Goal: Find contact information: Find contact information

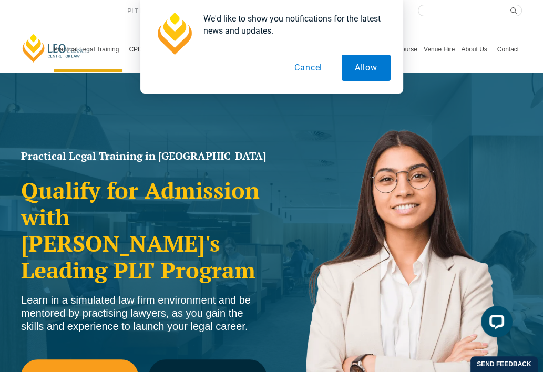
click at [309, 70] on button "Cancel" at bounding box center [308, 68] width 54 height 26
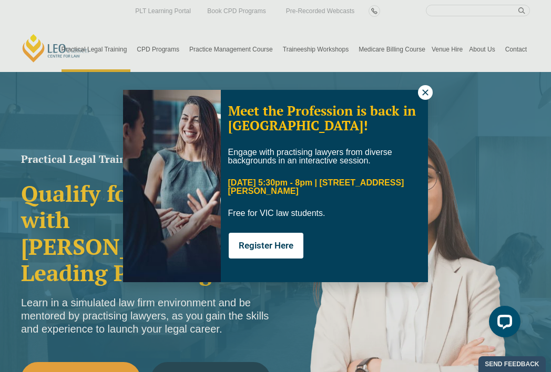
click at [479, 48] on div "Meet the Profession is back in Melbourne! Engage with practising lawyers from d…" at bounding box center [275, 186] width 551 height 372
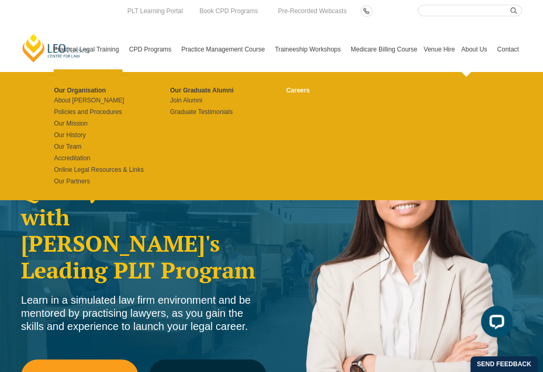
click at [303, 89] on link "Careers" at bounding box center [340, 90] width 109 height 8
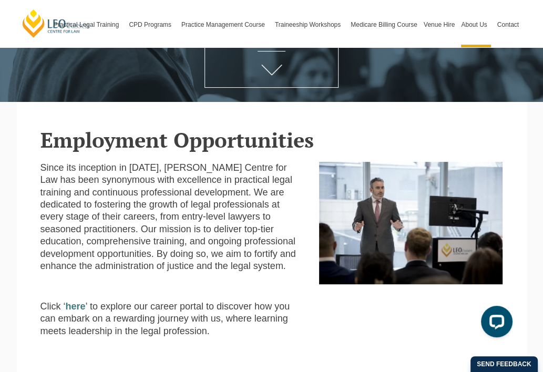
scroll to position [34, 0]
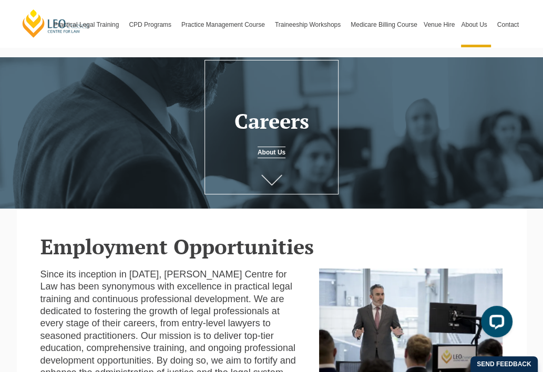
click at [269, 179] on icon at bounding box center [271, 180] width 21 height 11
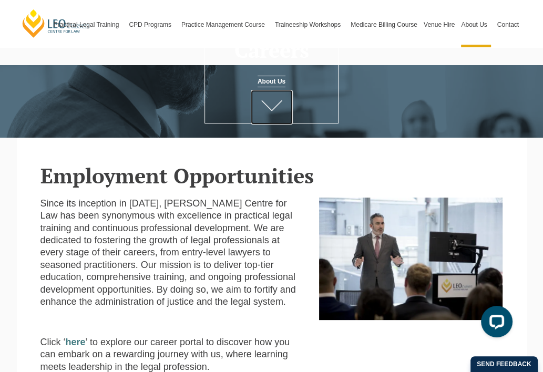
scroll to position [297, 0]
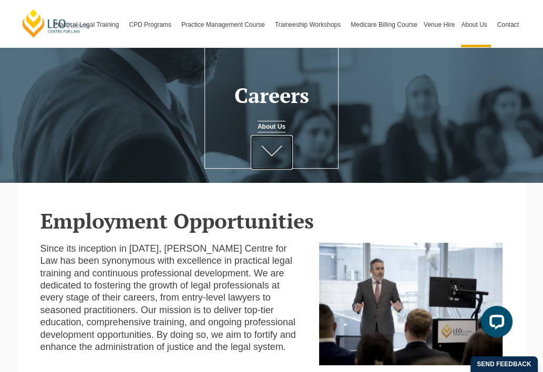
scroll to position [34, 0]
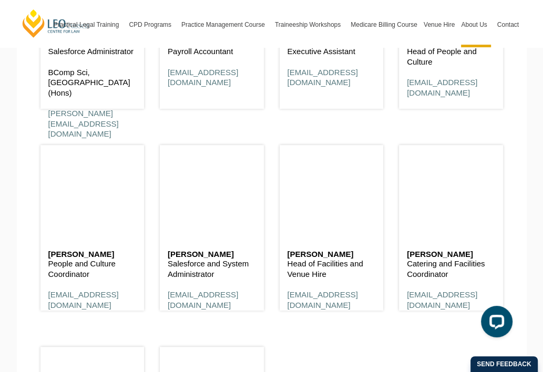
scroll to position [5679, 0]
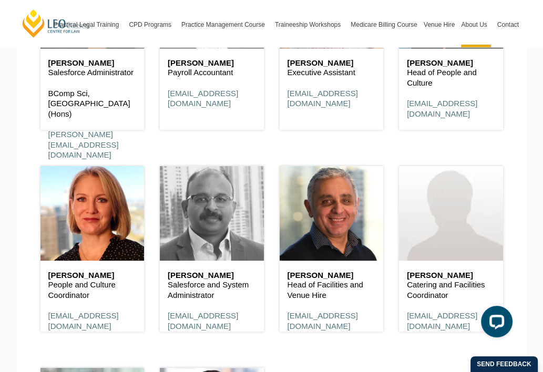
click at [217, 230] on header at bounding box center [212, 213] width 104 height 95
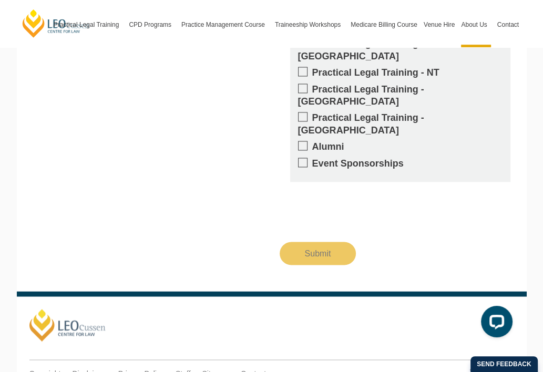
scroll to position [6593, 0]
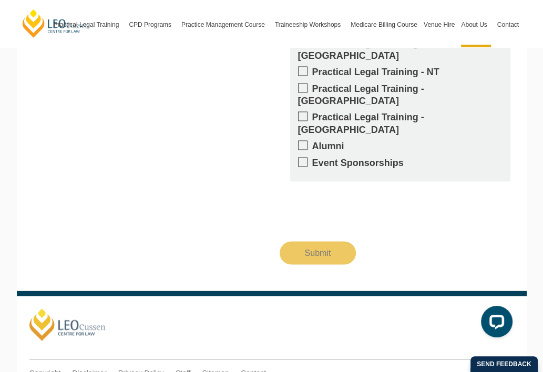
click at [267, 341] on div "Copyright Disclaimer Privacy Policy Staff Sitemap Contact" at bounding box center [272, 361] width 501 height 40
click at [260, 368] on link "Contact" at bounding box center [253, 372] width 25 height 9
